Goal: Find contact information: Find contact information

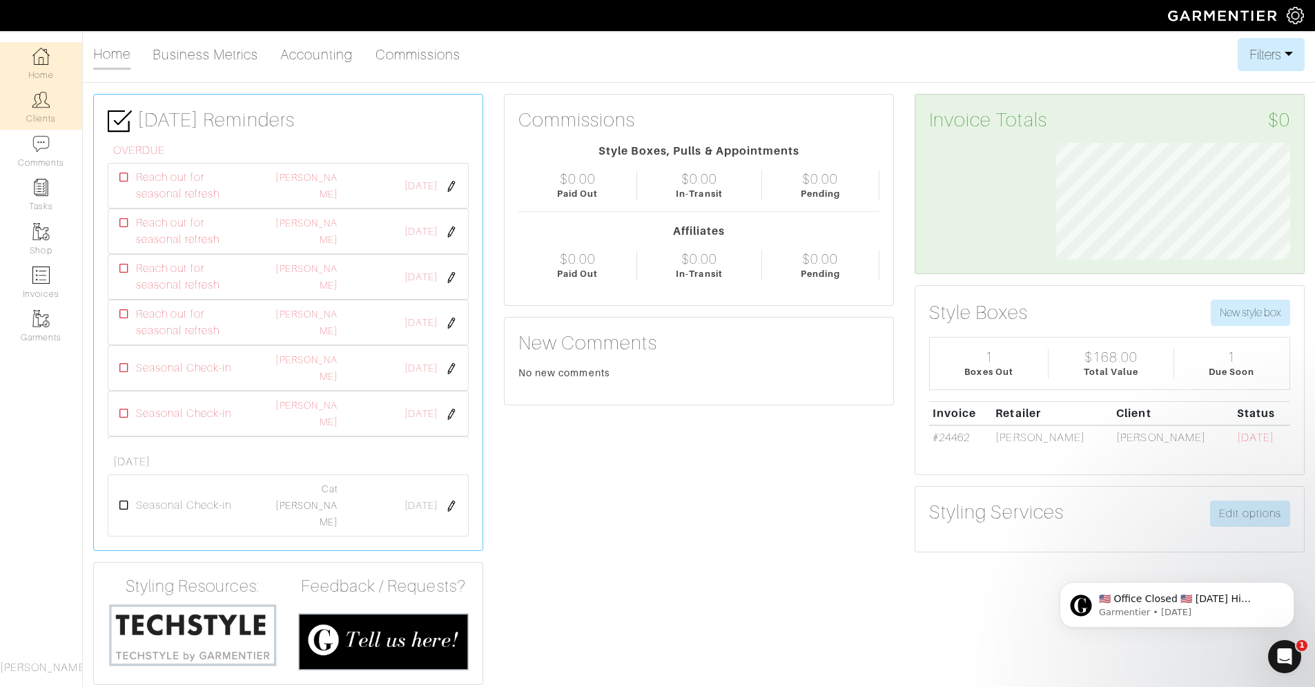
click at [39, 104] on img at bounding box center [40, 99] width 17 height 17
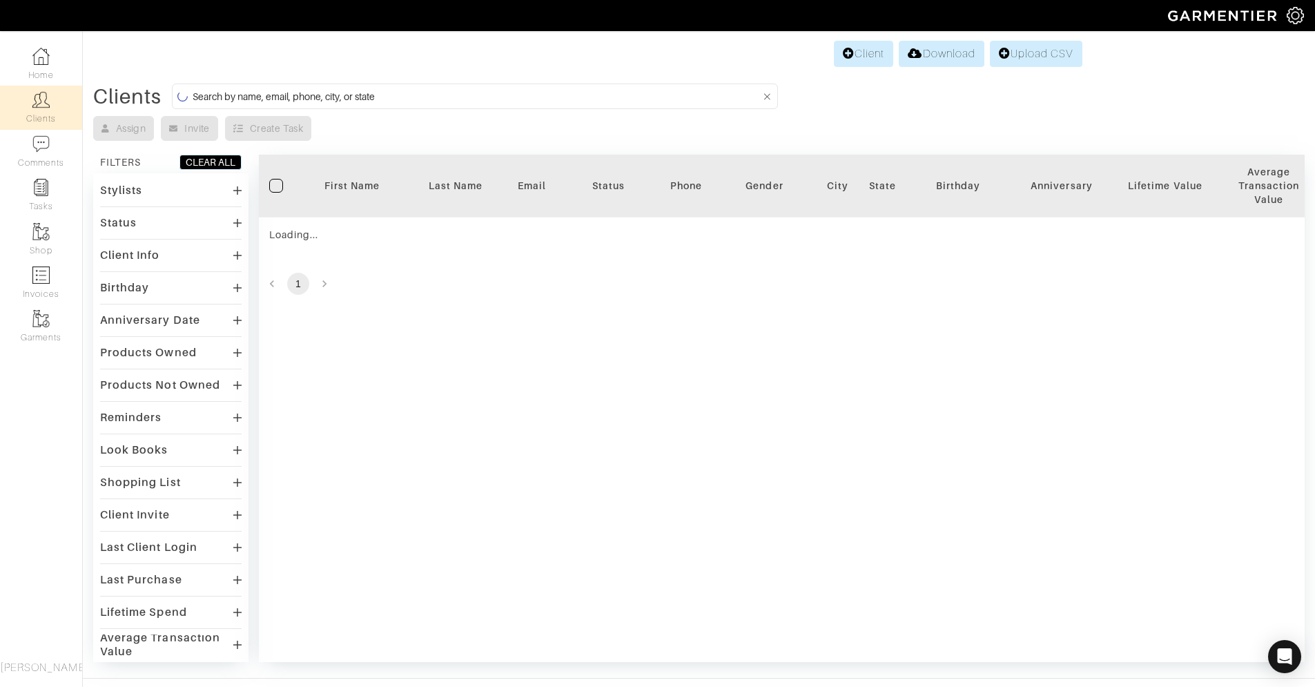
click at [325, 97] on input at bounding box center [476, 96] width 567 height 17
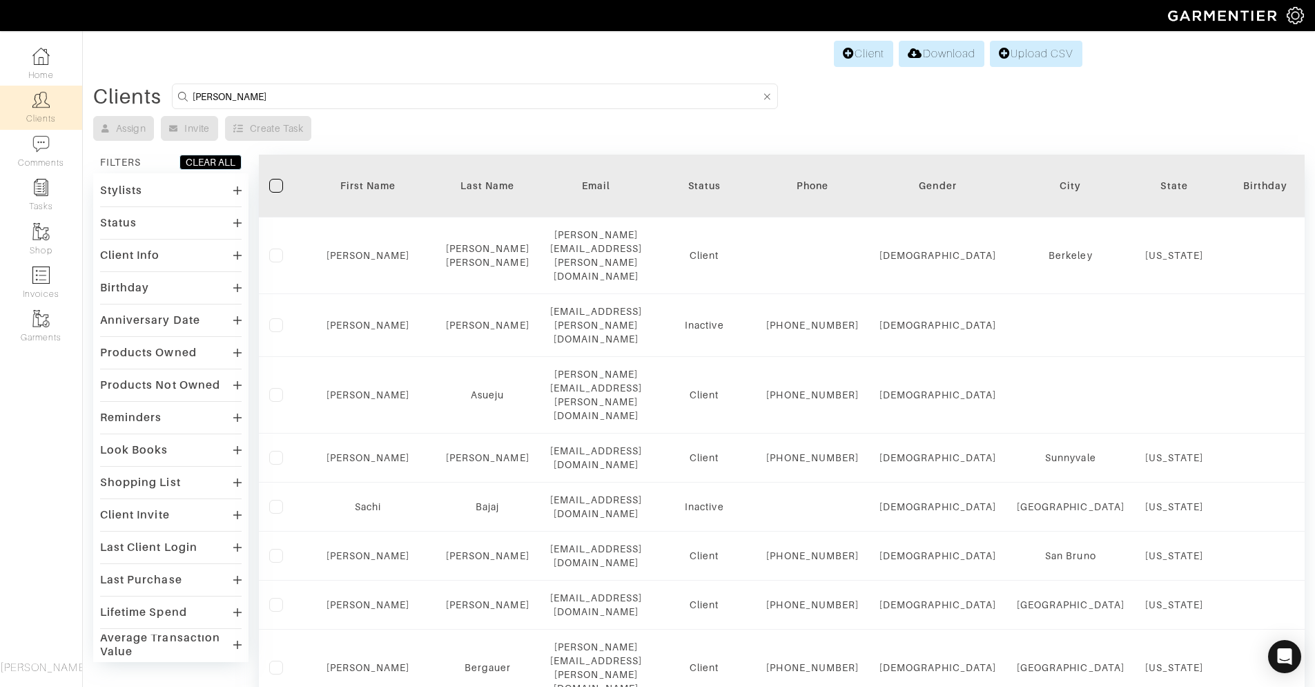
type input "[PERSON_NAME]"
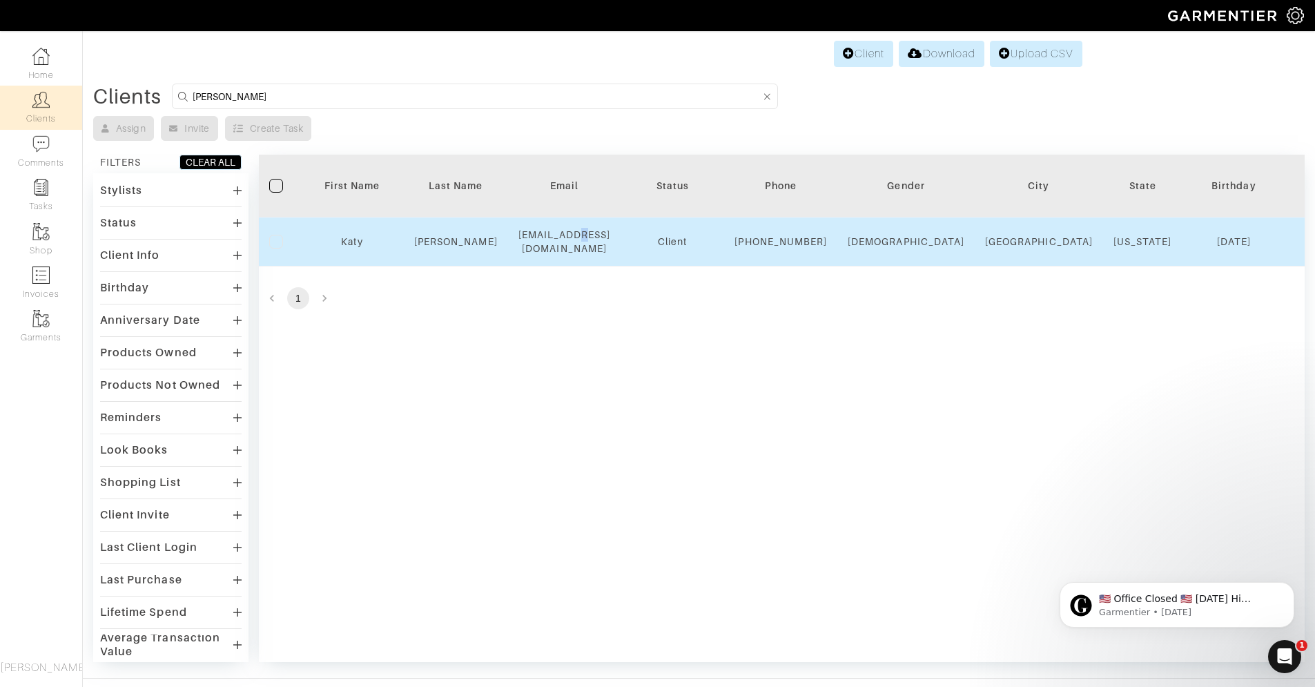
copy div "@"
click at [621, 262] on td "[EMAIL_ADDRESS][DOMAIN_NAME]" at bounding box center [564, 241] width 113 height 49
drag, startPoint x: 565, startPoint y: 246, endPoint x: 521, endPoint y: 249, distance: 45.0
click at [521, 249] on td "[EMAIL_ADDRESS][DOMAIN_NAME]" at bounding box center [564, 241] width 113 height 49
copy div "[EMAIL_ADDRESS][DOMAIN_NAME]"
